Goal: Task Accomplishment & Management: Use online tool/utility

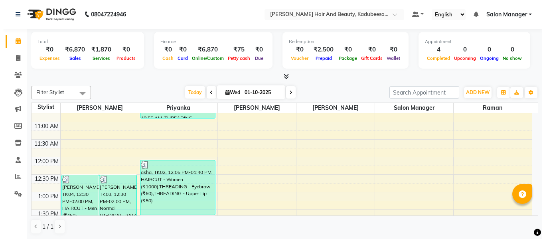
scroll to position [114, 0]
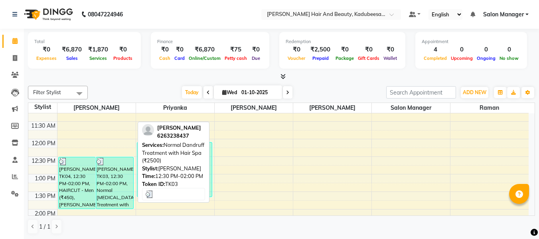
click at [112, 179] on div "[PERSON_NAME], TK03, 12:30 PM-02:00 PM, Normal [MEDICAL_DATA] Treatment with Ha…" at bounding box center [114, 182] width 37 height 51
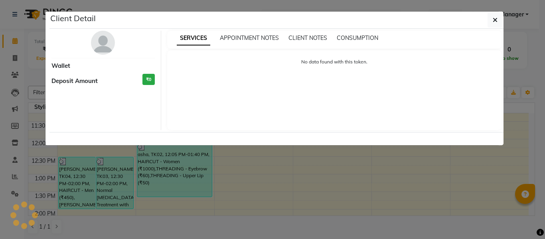
select select "3"
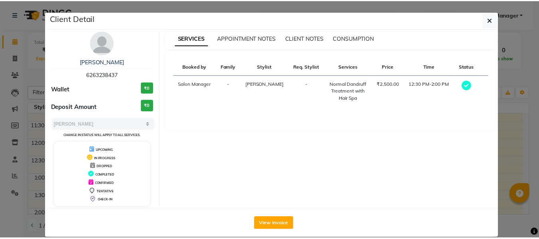
scroll to position [11, 0]
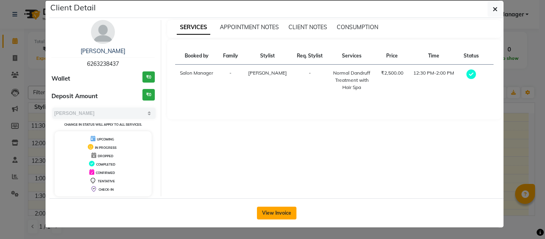
click at [263, 213] on button "View Invoice" at bounding box center [276, 213] width 39 height 13
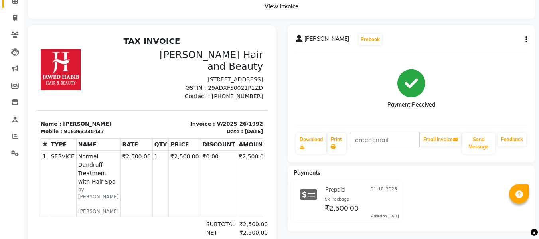
scroll to position [40, 0]
click at [13, 22] on span at bounding box center [15, 18] width 14 height 9
select select "service"
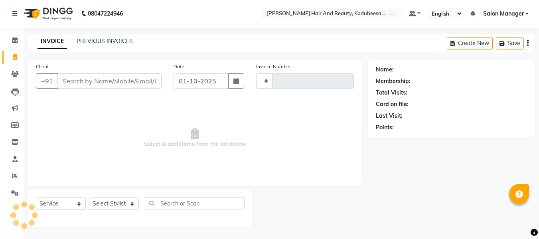
scroll to position [1, 0]
type input "1994"
select select "7013"
click at [79, 79] on input "Client" at bounding box center [109, 80] width 104 height 15
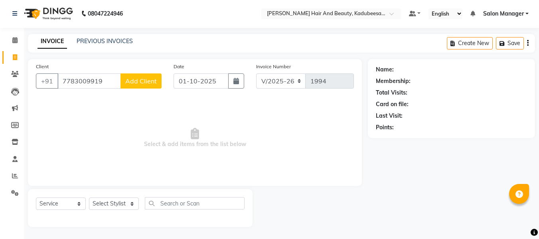
type input "7783009919"
click at [143, 81] on span "Add Client" at bounding box center [141, 81] width 32 height 8
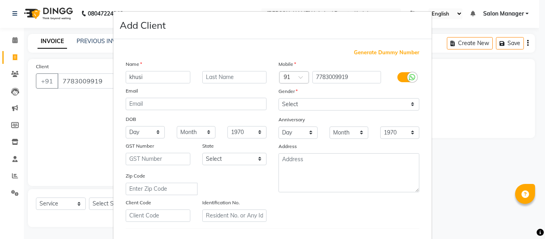
type input "khusi"
click at [304, 105] on select "Select [DEMOGRAPHIC_DATA] [DEMOGRAPHIC_DATA] Other Prefer Not To Say" at bounding box center [348, 104] width 141 height 12
select select "[DEMOGRAPHIC_DATA]"
click at [278, 98] on select "Select [DEMOGRAPHIC_DATA] [DEMOGRAPHIC_DATA] Other Prefer Not To Say" at bounding box center [348, 104] width 141 height 12
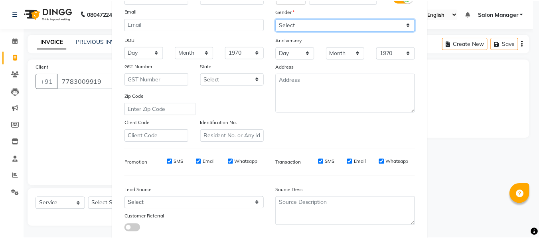
scroll to position [129, 0]
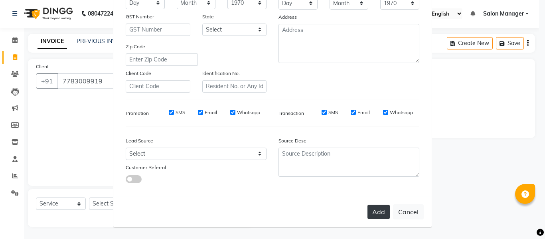
click at [377, 209] on button "Add" at bounding box center [378, 212] width 22 height 14
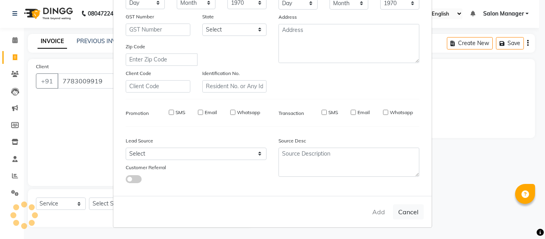
select select
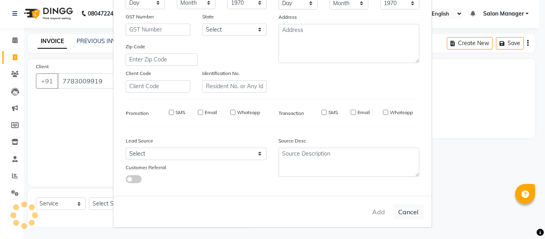
select select
checkbox input "false"
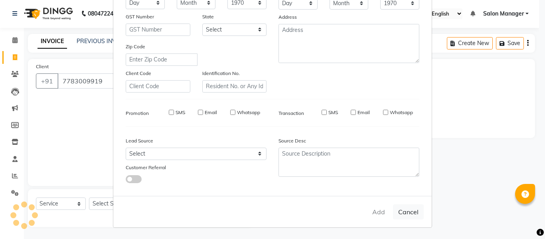
checkbox input "false"
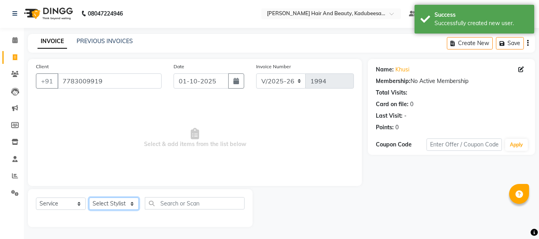
click at [128, 199] on select "Select Stylist [PERSON_NAME] priyanka raman Salon Manager [PERSON_NAME]" at bounding box center [114, 203] width 50 height 12
select select "79629"
click at [89, 197] on select "Select Stylist [PERSON_NAME] priyanka raman Salon Manager [PERSON_NAME]" at bounding box center [114, 203] width 50 height 12
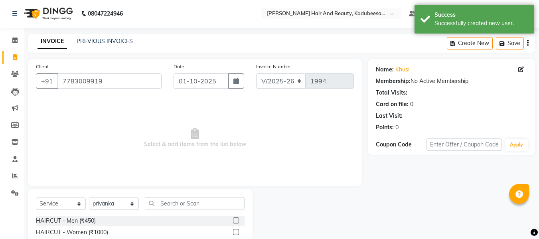
click at [233, 233] on label at bounding box center [236, 232] width 6 height 6
click at [233, 233] on input "checkbox" at bounding box center [235, 232] width 5 height 5
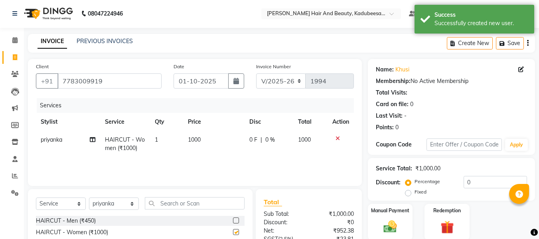
checkbox input "false"
click at [396, 234] on img at bounding box center [390, 227] width 22 height 16
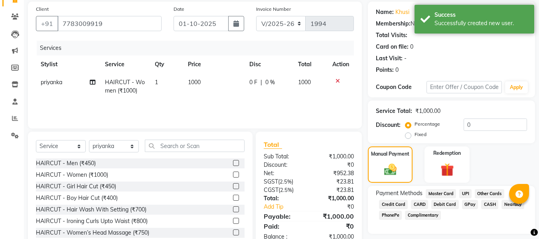
scroll to position [81, 0]
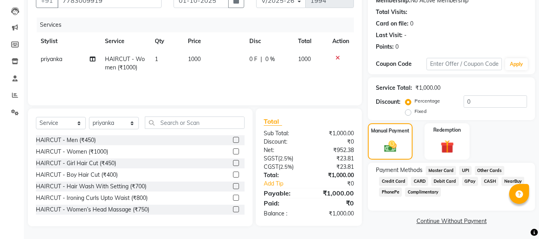
click at [468, 179] on span "GPay" at bounding box center [470, 181] width 16 height 9
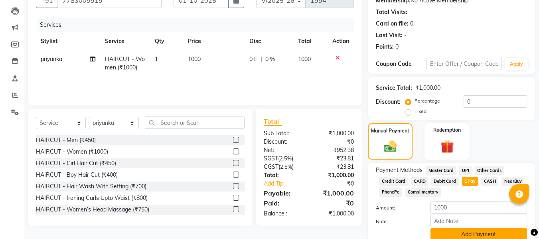
click at [481, 231] on button "Add Payment" at bounding box center [478, 234] width 97 height 12
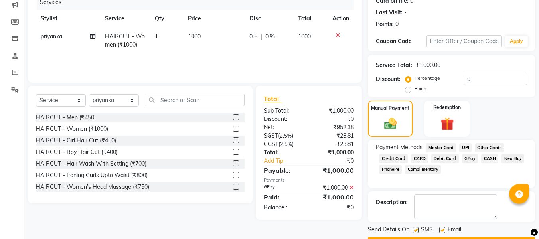
scroll to position [126, 0]
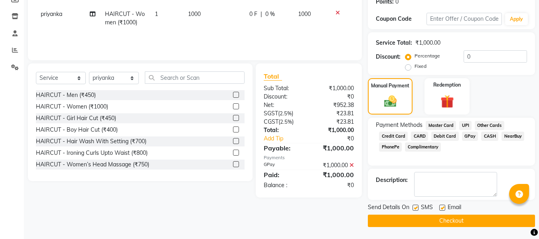
click at [452, 218] on button "Checkout" at bounding box center [451, 221] width 167 height 12
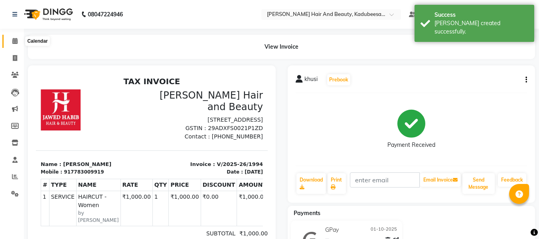
drag, startPoint x: 452, startPoint y: 218, endPoint x: 17, endPoint y: 40, distance: 469.8
click at [17, 40] on icon at bounding box center [14, 41] width 5 height 6
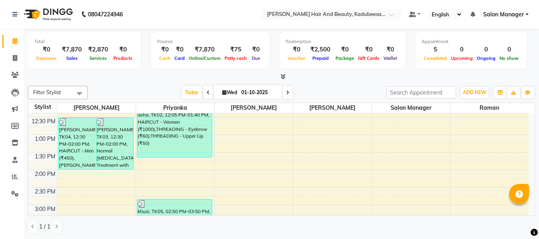
scroll to position [199, 0]
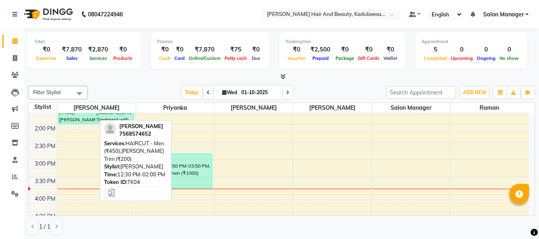
click at [73, 120] on div "[PERSON_NAME], TK04, 12:30 PM-02:00 PM, HAIRCUT - Men (₹450),[PERSON_NAME] Trim…" at bounding box center [77, 97] width 37 height 51
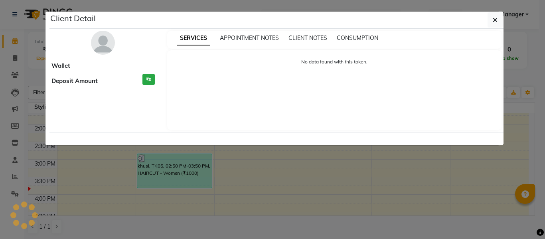
select select "3"
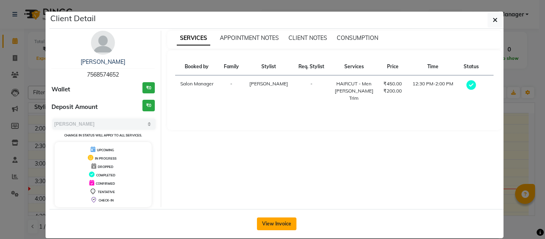
click at [278, 224] on button "View Invoice" at bounding box center [276, 223] width 39 height 13
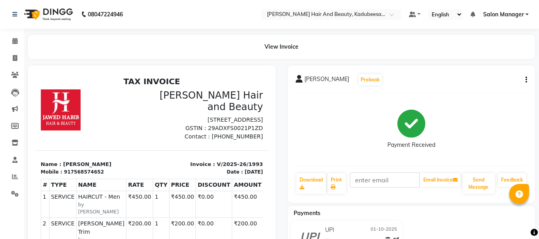
click at [526, 80] on icon "button" at bounding box center [526, 80] width 2 height 0
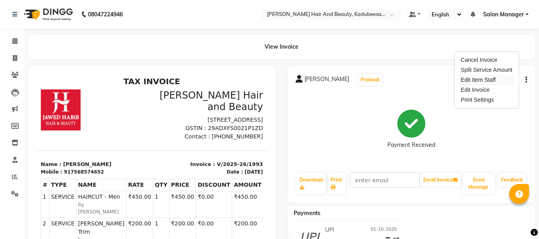
click at [498, 85] on div "Edit Item Staff" at bounding box center [486, 80] width 55 height 10
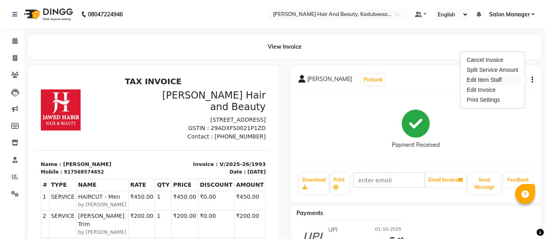
select select
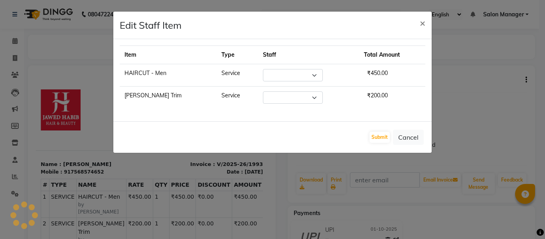
select select "68037"
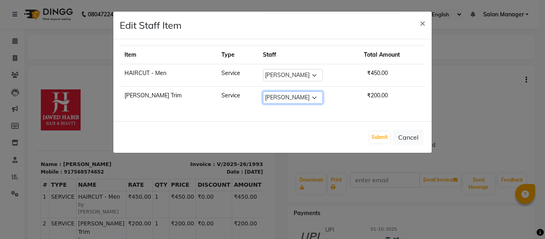
click at [304, 97] on select "Select [PERSON_NAME] [PERSON_NAME] Salon Manager [PERSON_NAME]" at bounding box center [293, 97] width 60 height 12
select select "91334"
click at [263, 91] on select "Select [PERSON_NAME] [PERSON_NAME] Salon Manager [PERSON_NAME]" at bounding box center [293, 97] width 60 height 12
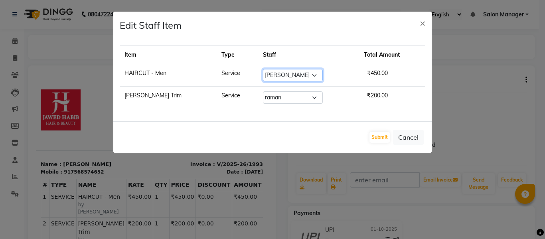
click at [303, 73] on select "Select [PERSON_NAME] [PERSON_NAME] Salon Manager [PERSON_NAME]" at bounding box center [293, 75] width 60 height 12
select select "91334"
click at [263, 69] on select "Select [PERSON_NAME] [PERSON_NAME] Salon Manager [PERSON_NAME]" at bounding box center [293, 75] width 60 height 12
click at [372, 140] on button "Submit" at bounding box center [379, 137] width 20 height 11
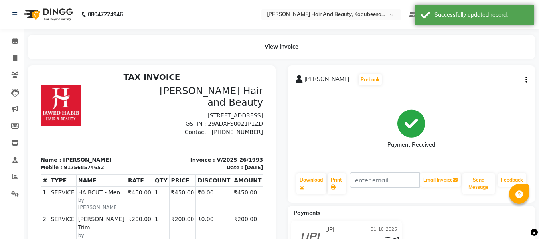
scroll to position [6, 0]
click at [12, 41] on icon at bounding box center [14, 41] width 5 height 6
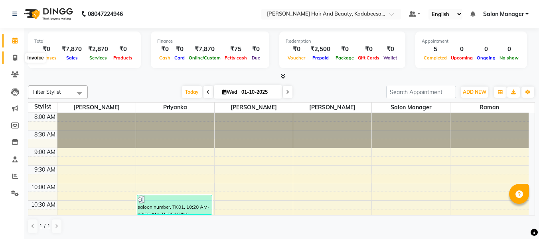
click at [14, 59] on icon at bounding box center [15, 58] width 4 height 6
select select "service"
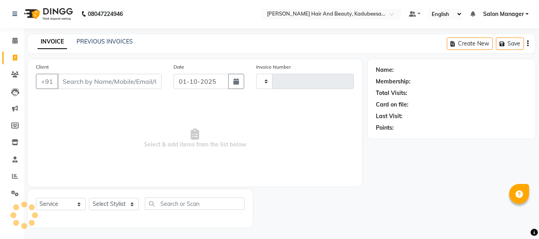
type input "1995"
select select "7013"
